Goal: Find specific page/section: Find specific page/section

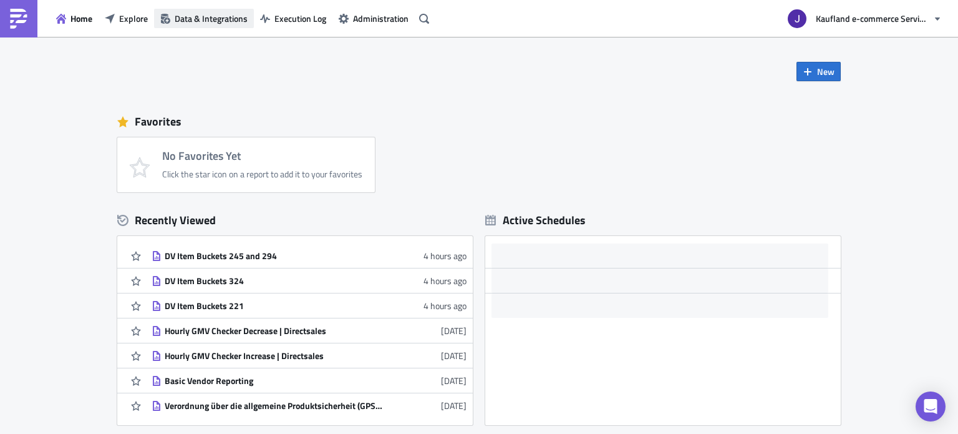
click at [223, 19] on span "Data & Integrations" at bounding box center [211, 18] width 73 height 13
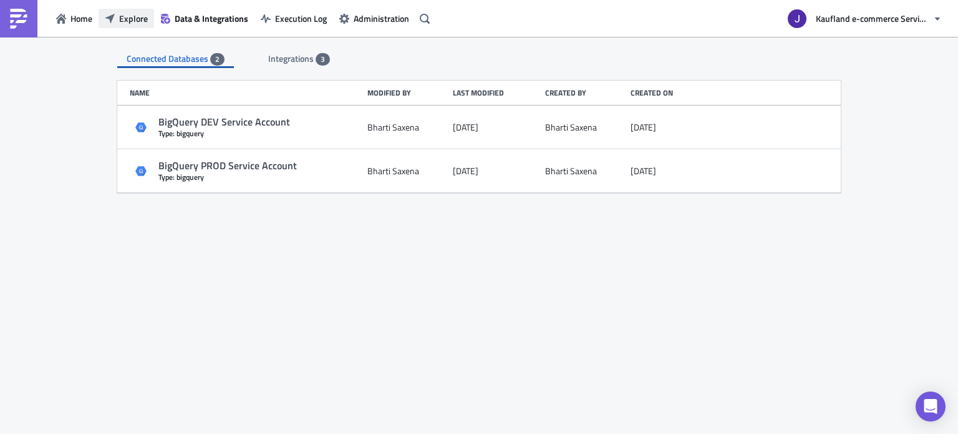
click at [133, 24] on span "Explore" at bounding box center [133, 18] width 29 height 13
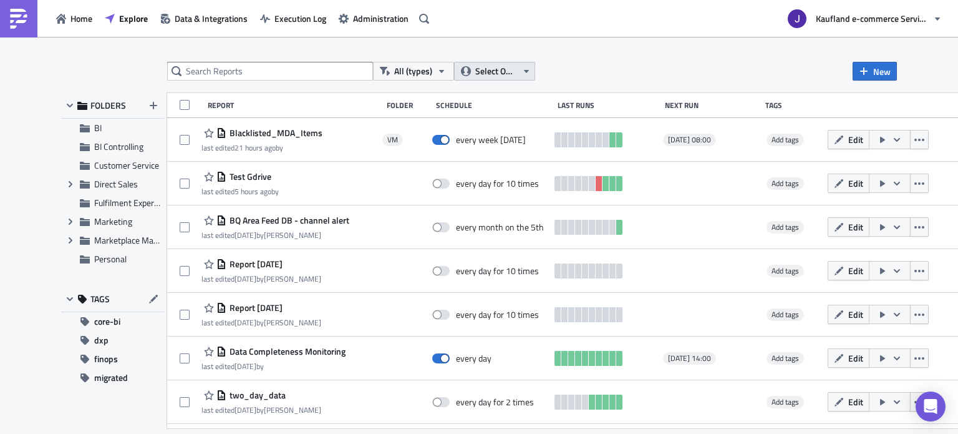
click at [523, 72] on icon "button" at bounding box center [527, 71] width 10 height 10
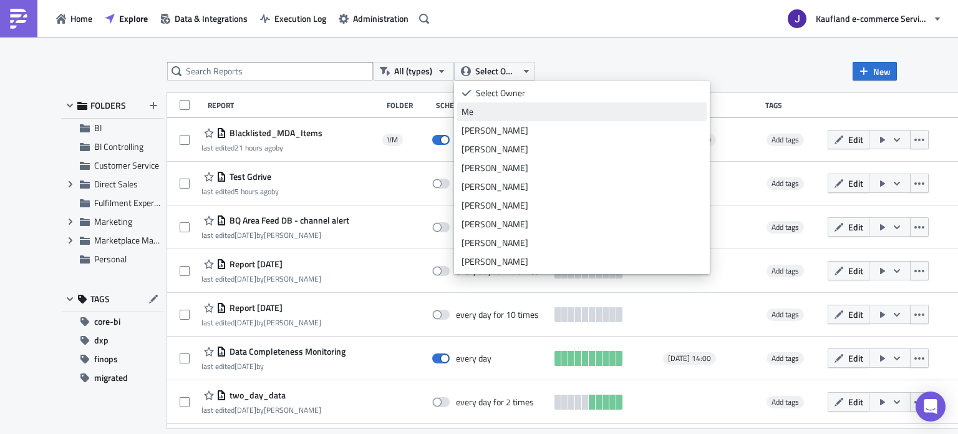
click at [496, 111] on div "Me" at bounding box center [582, 111] width 241 height 12
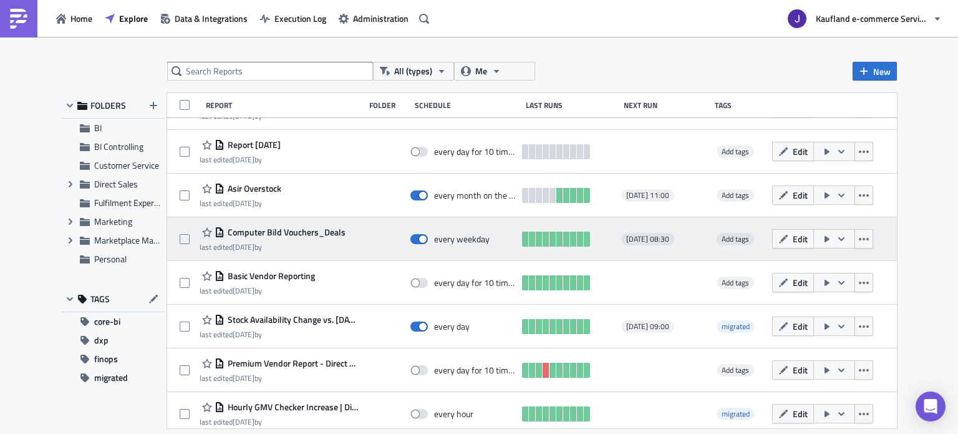
scroll to position [62, 0]
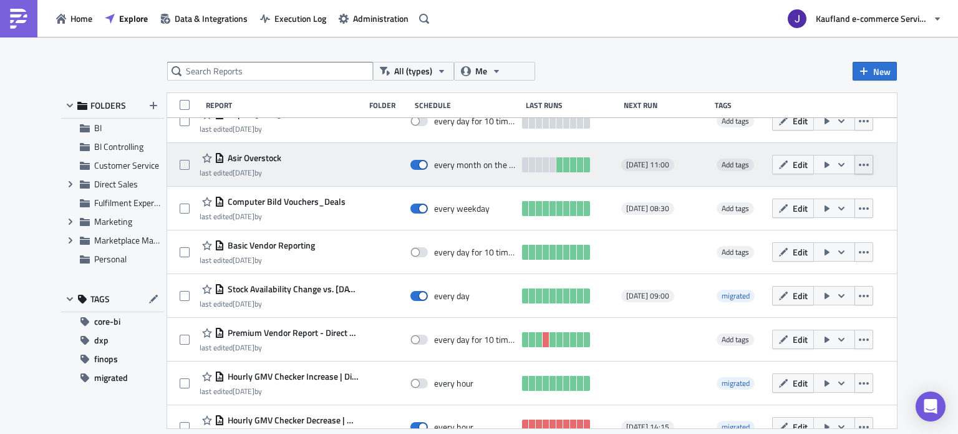
click at [865, 165] on button "button" at bounding box center [864, 164] width 19 height 19
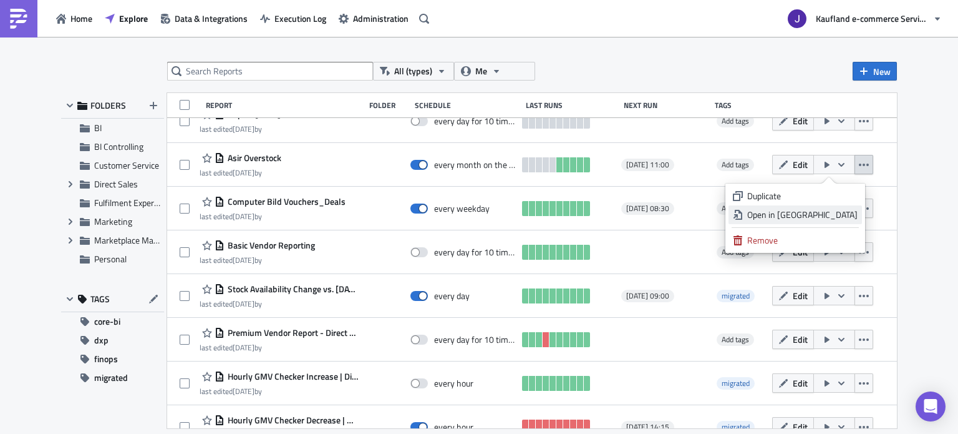
click at [821, 213] on div "Open in New Tab" at bounding box center [803, 214] width 110 height 12
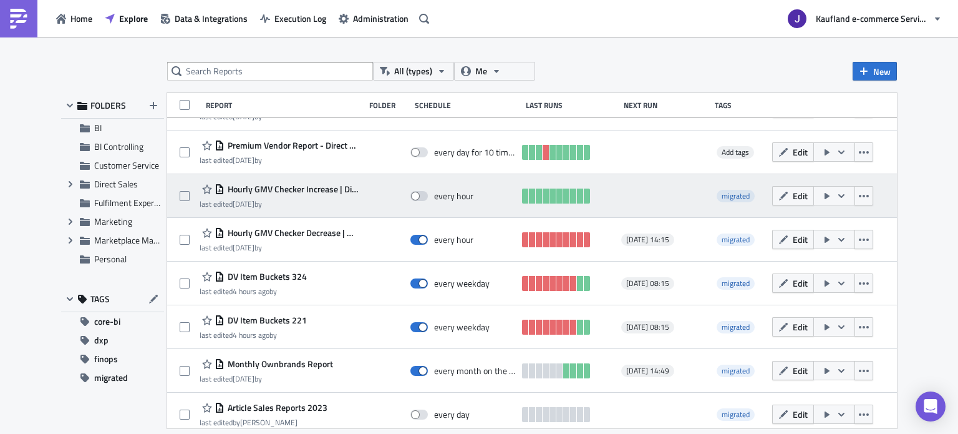
scroll to position [312, 0]
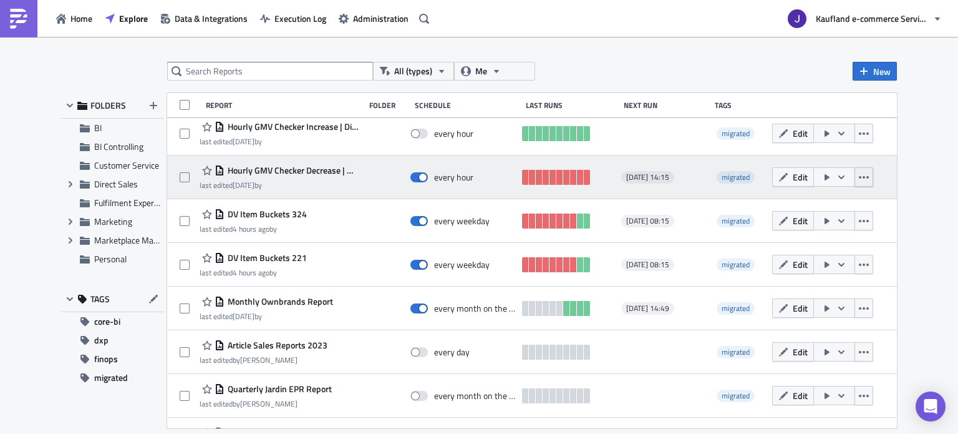
click at [859, 180] on icon "button" at bounding box center [864, 177] width 10 height 10
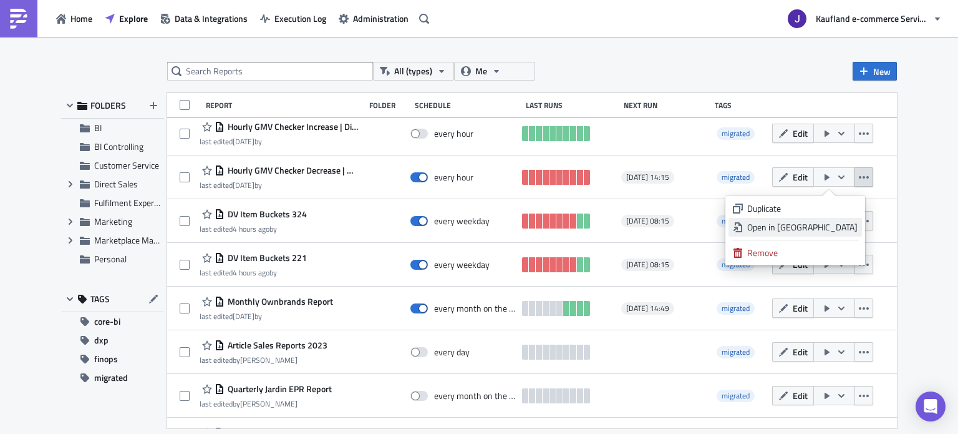
click at [826, 225] on div "Open in New Tab" at bounding box center [803, 227] width 110 height 12
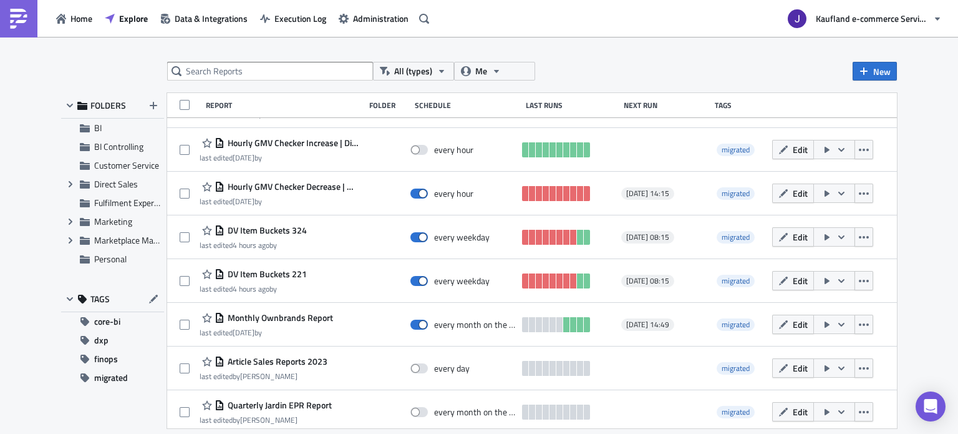
scroll to position [0, 0]
